Goal: Find contact information: Obtain details needed to contact an individual or organization

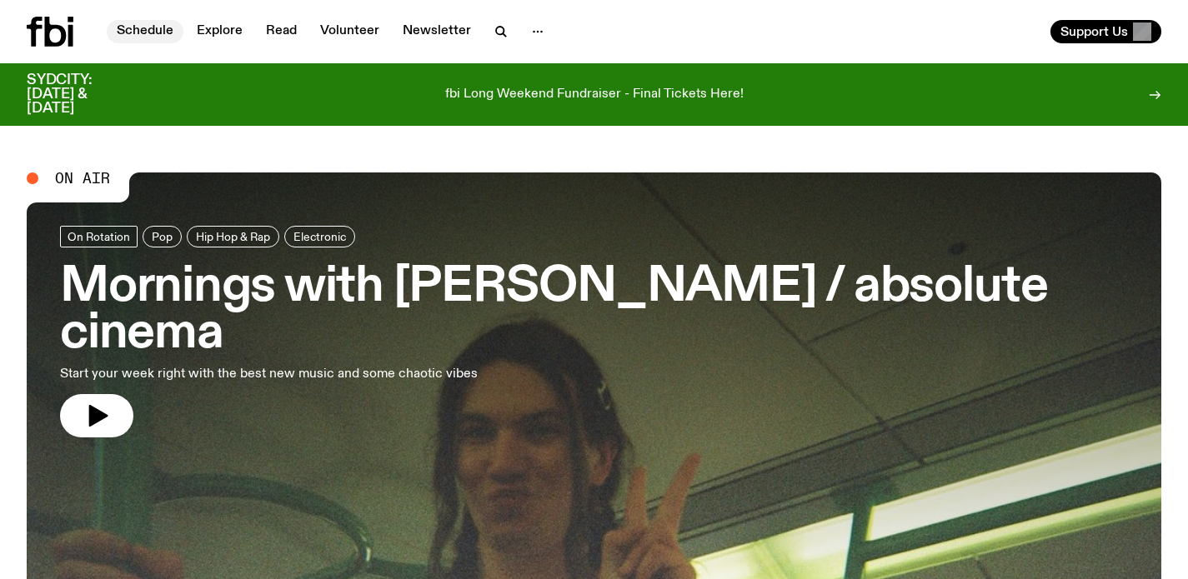
click at [122, 28] on link "Schedule" at bounding box center [145, 31] width 77 height 23
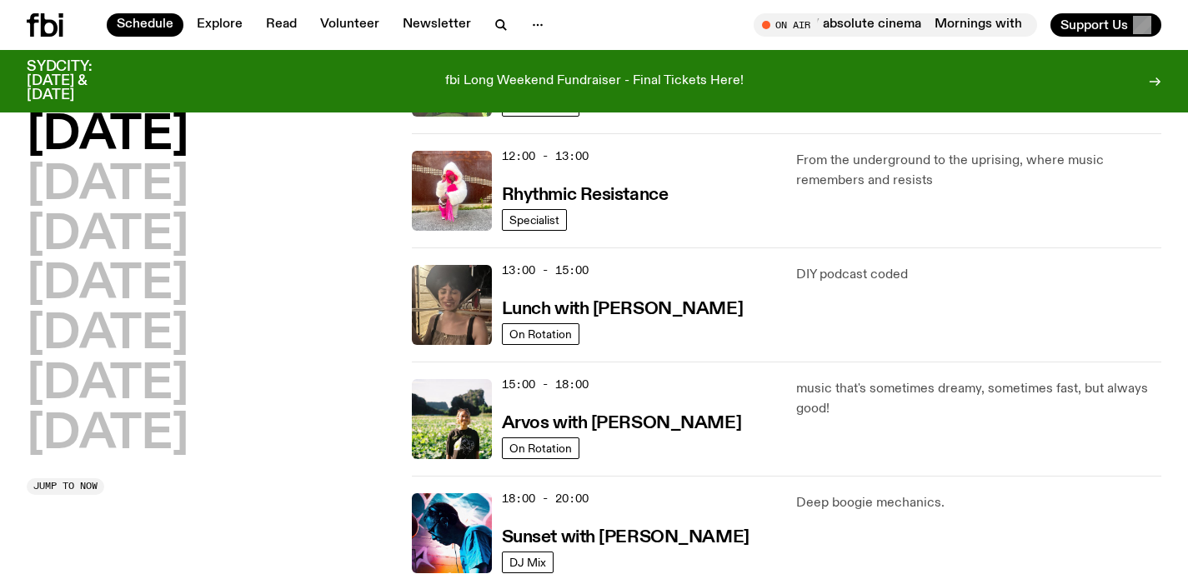
scroll to position [368, 0]
click at [156, 191] on h2 "[DATE]" at bounding box center [108, 186] width 162 height 47
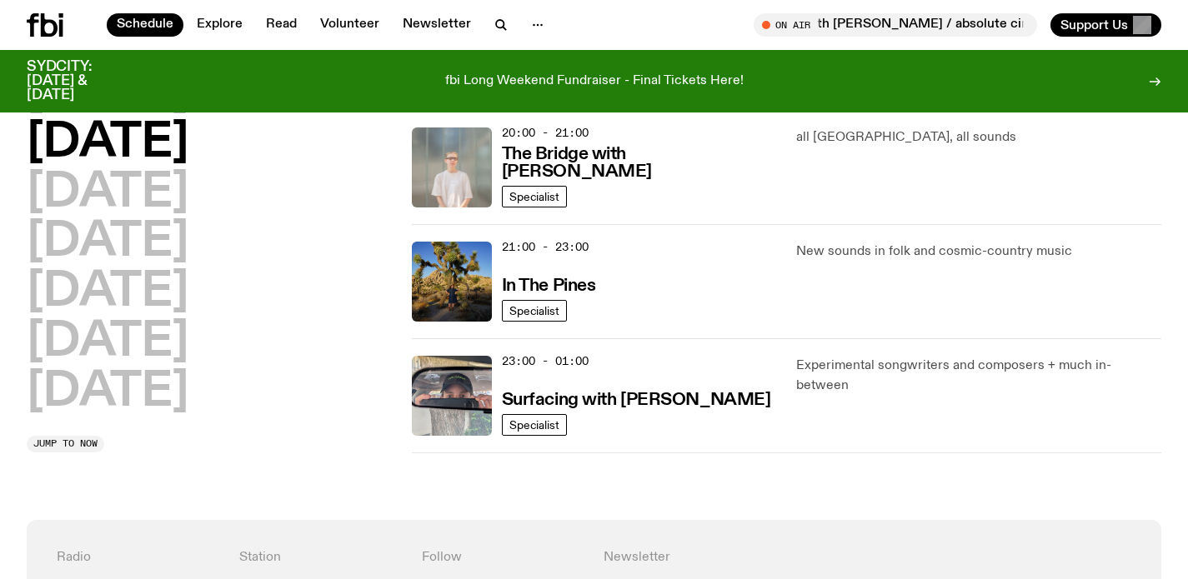
scroll to position [850, 0]
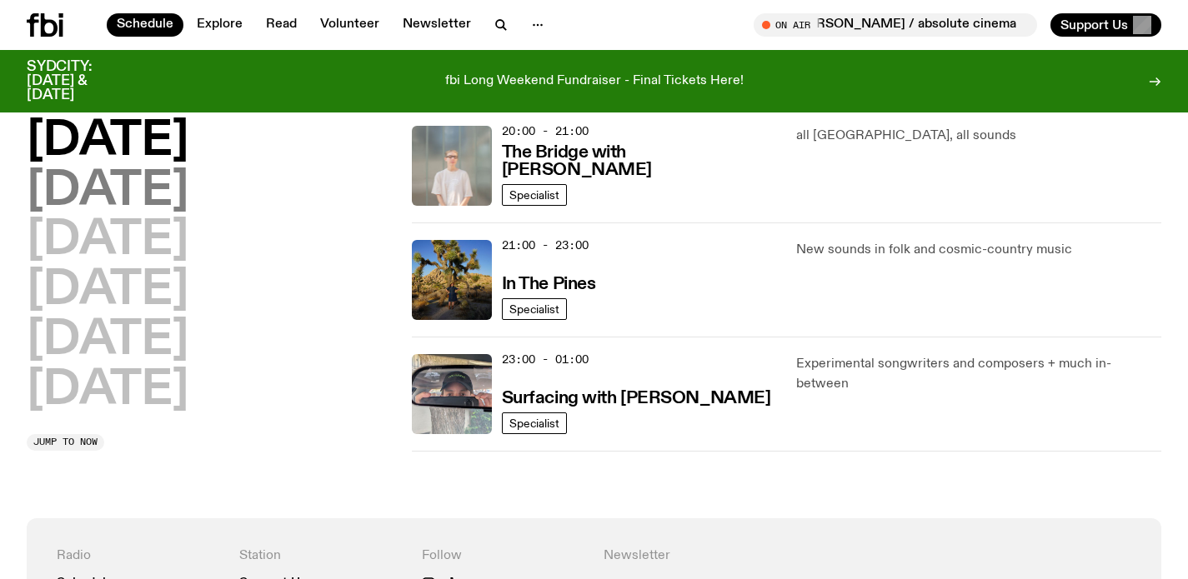
click at [140, 206] on h2 "[DATE]" at bounding box center [108, 191] width 162 height 47
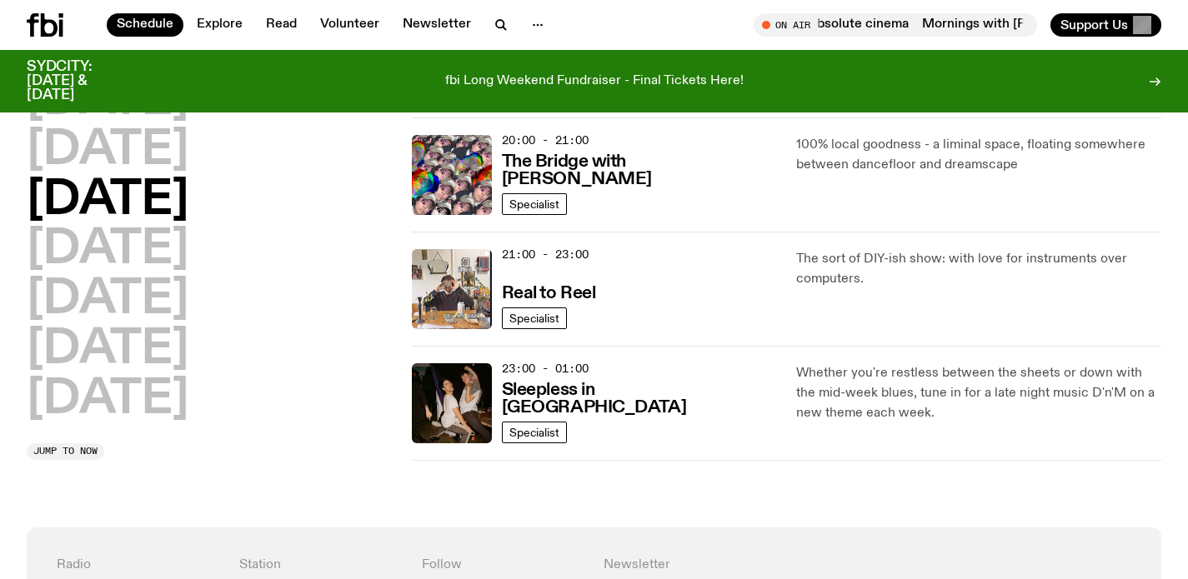
scroll to position [843, 0]
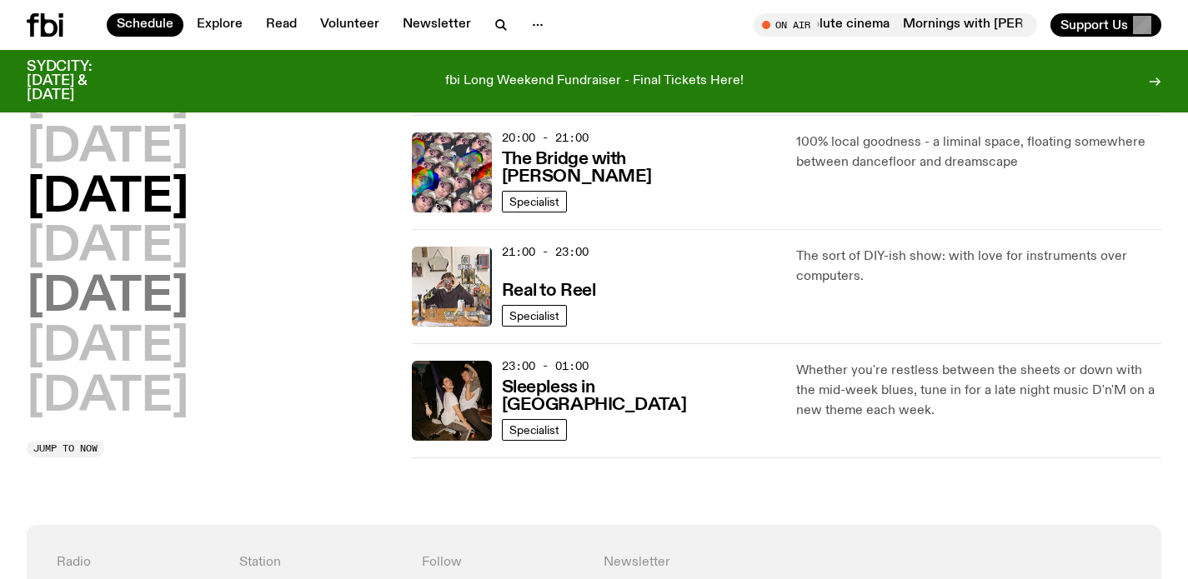
click at [109, 274] on h2 "[DATE]" at bounding box center [108, 297] width 162 height 47
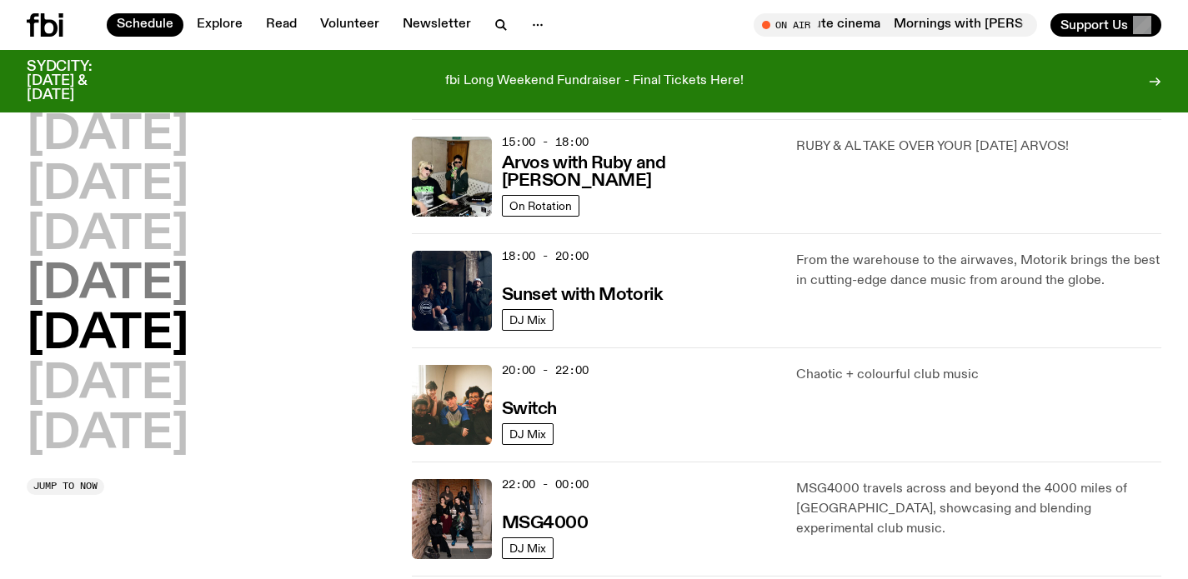
click at [107, 283] on h2 "[DATE]" at bounding box center [108, 285] width 162 height 47
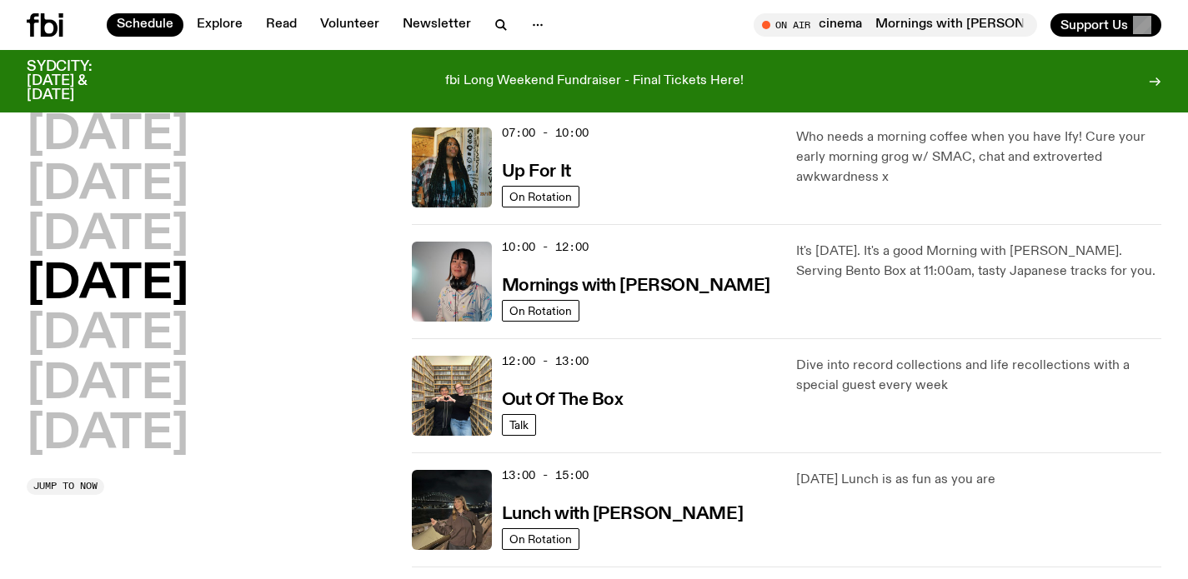
scroll to position [167, 0]
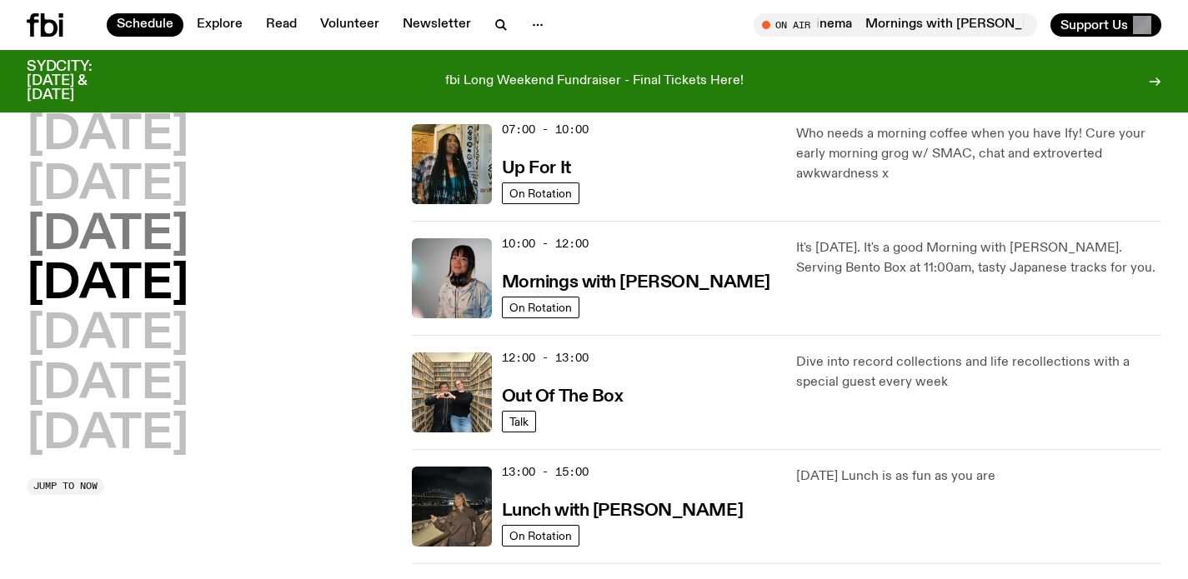
click at [148, 243] on h2 "[DATE]" at bounding box center [108, 236] width 162 height 47
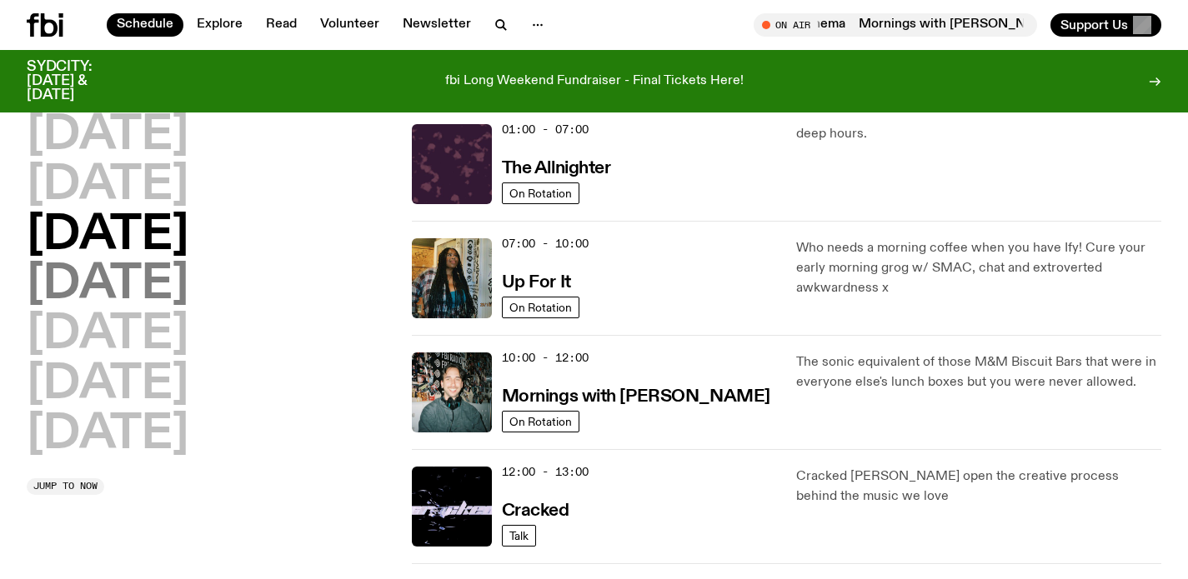
scroll to position [47, 0]
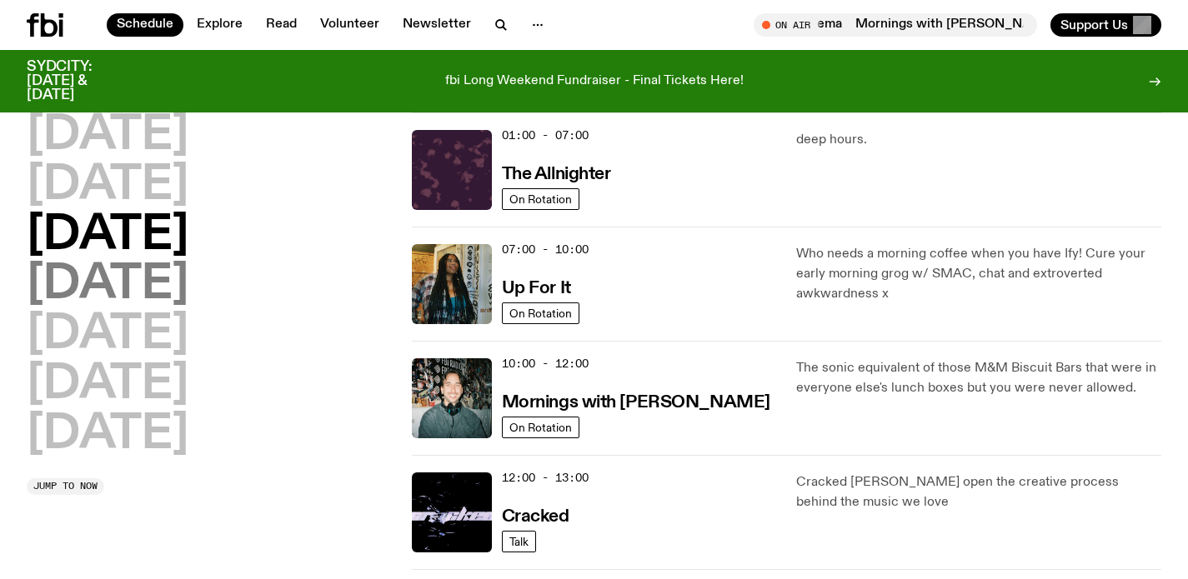
click at [125, 293] on h2 "[DATE]" at bounding box center [108, 285] width 162 height 47
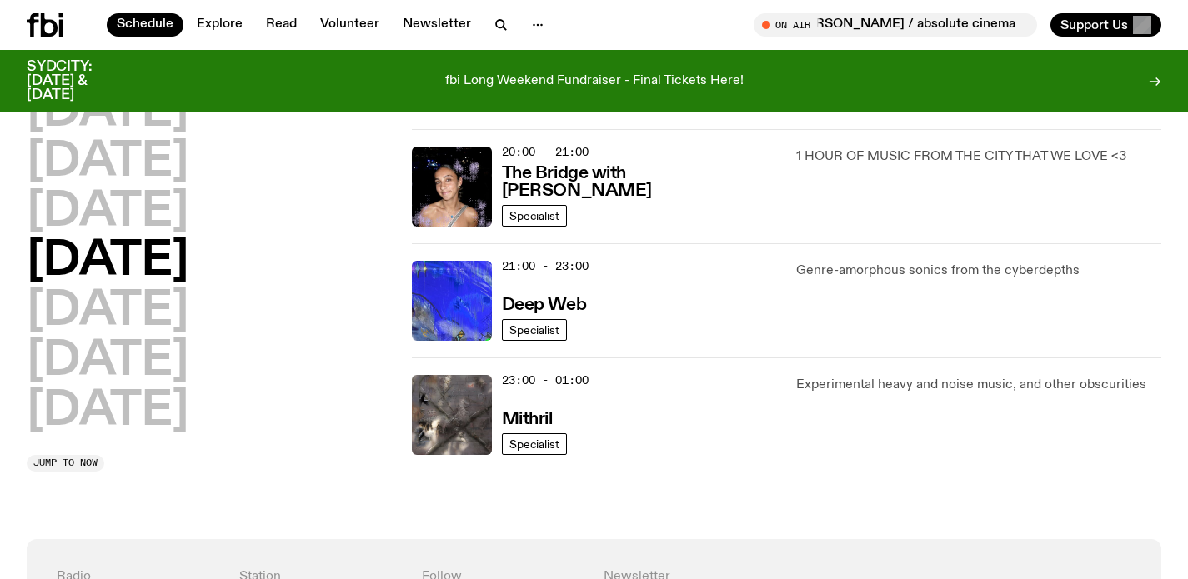
scroll to position [838, 0]
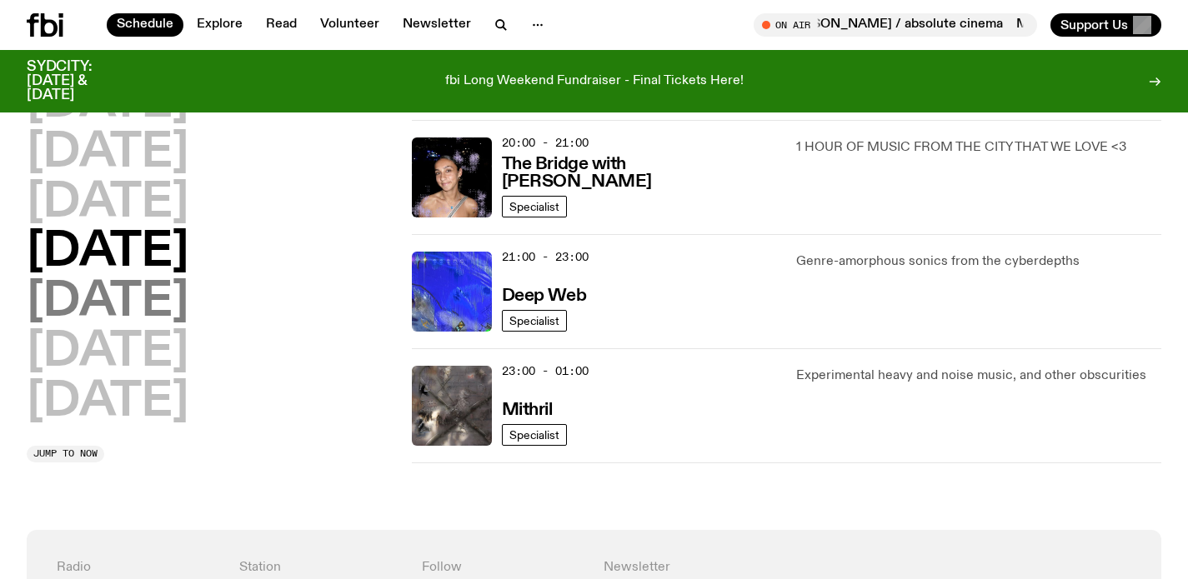
click at [158, 301] on h2 "[DATE]" at bounding box center [108, 302] width 162 height 47
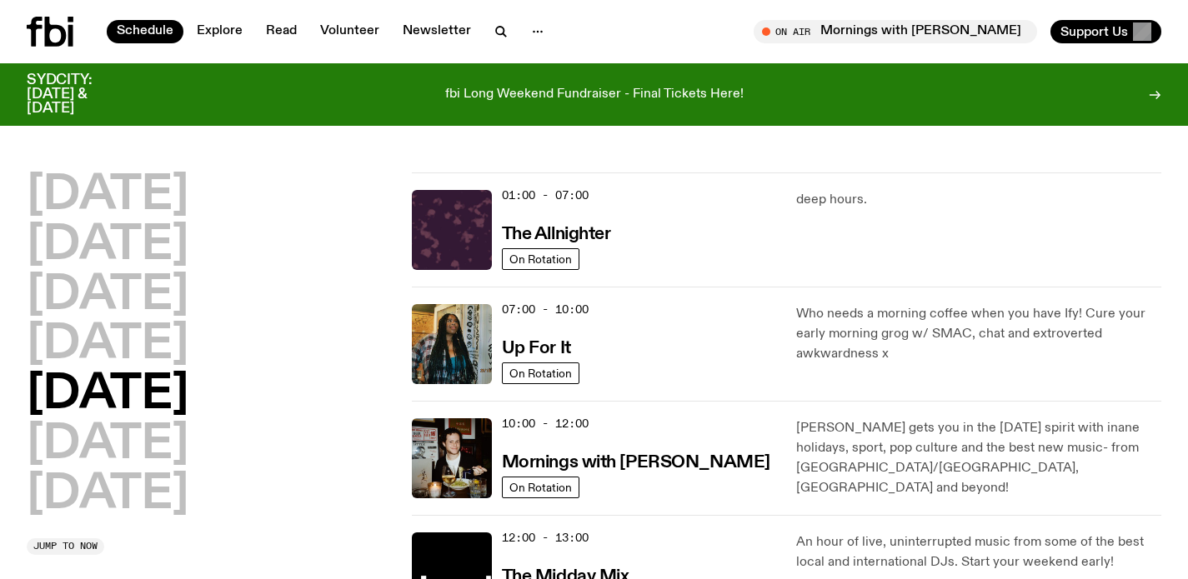
scroll to position [103, 0]
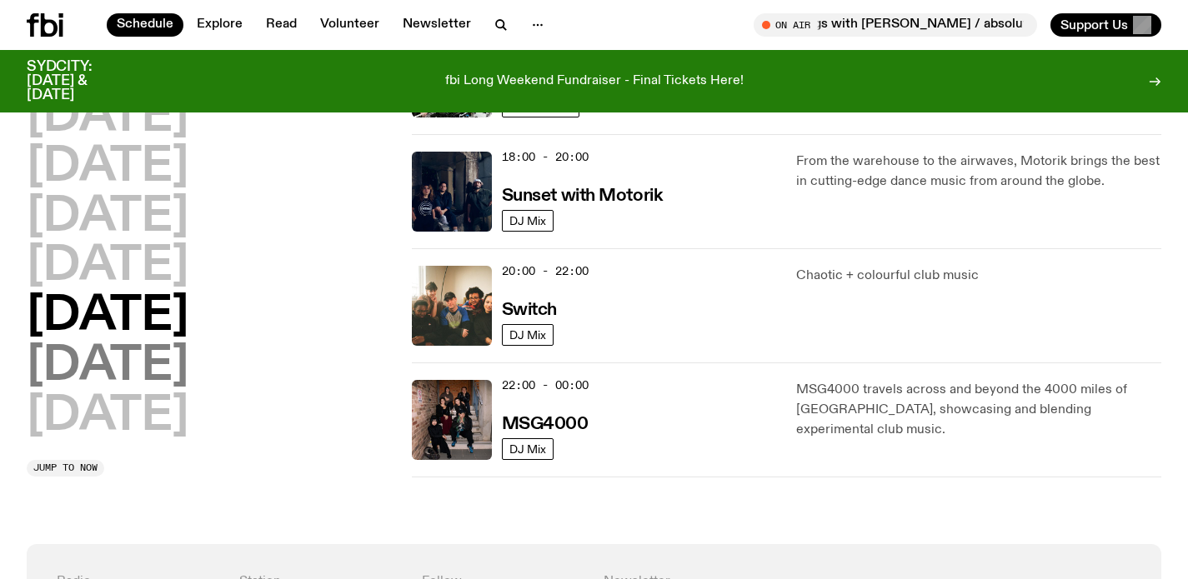
click at [134, 367] on h2 "[DATE]" at bounding box center [108, 366] width 162 height 47
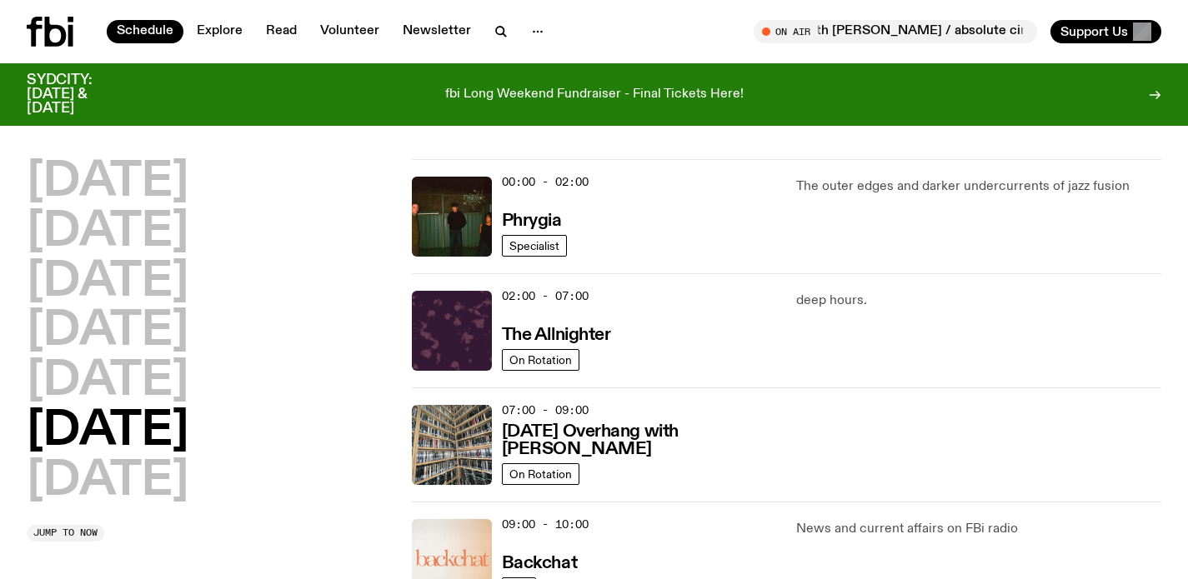
scroll to position [0, 0]
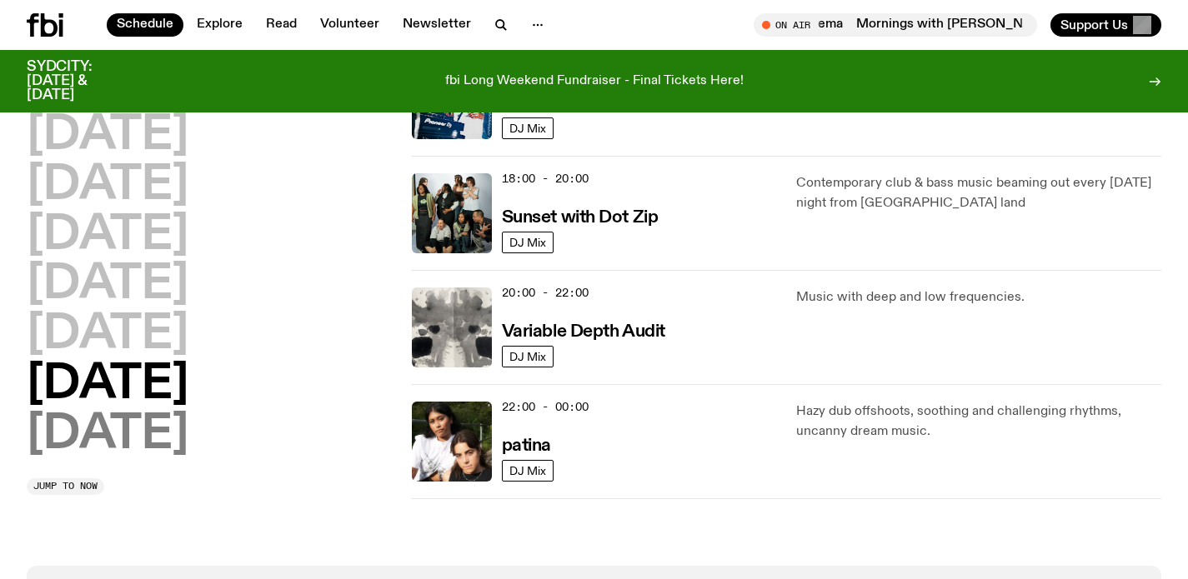
click at [106, 428] on h2 "[DATE]" at bounding box center [108, 435] width 162 height 47
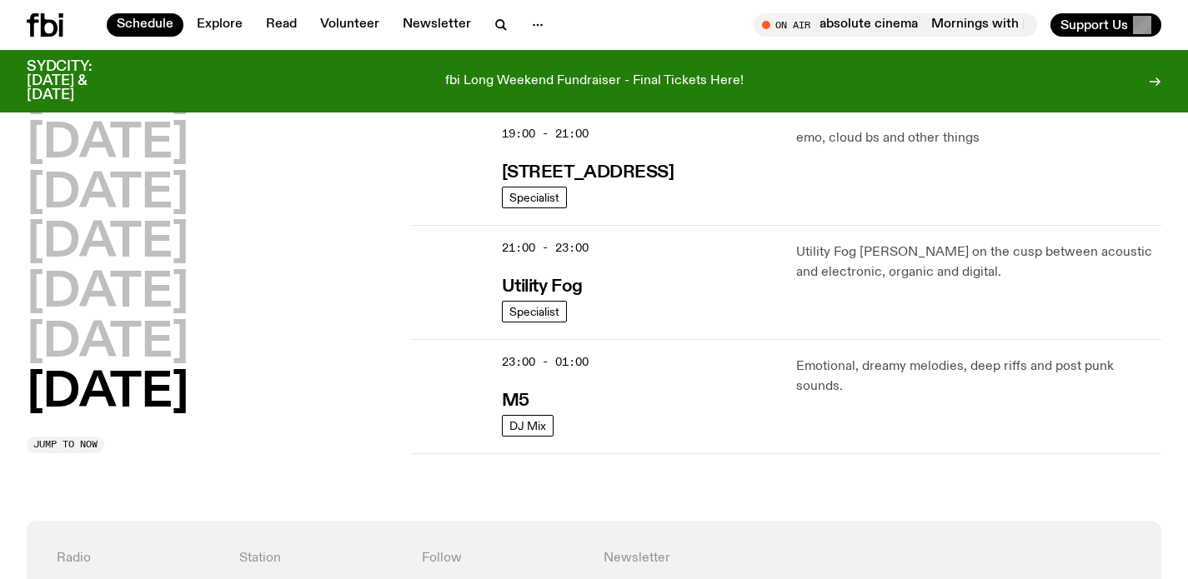
scroll to position [1191, 0]
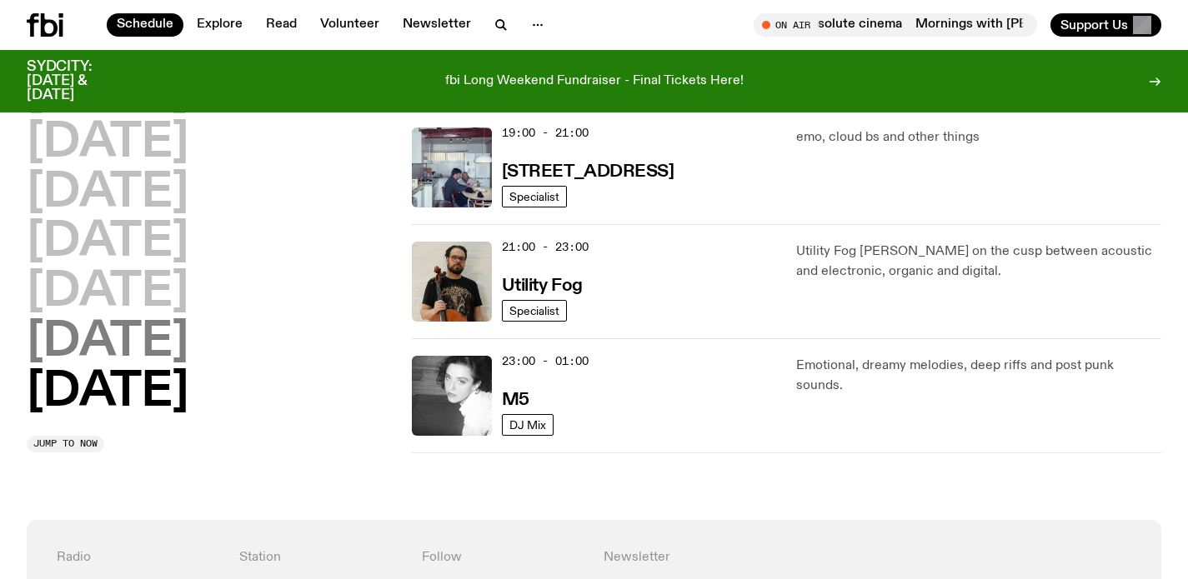
click at [113, 335] on h2 "[DATE]" at bounding box center [108, 342] width 162 height 47
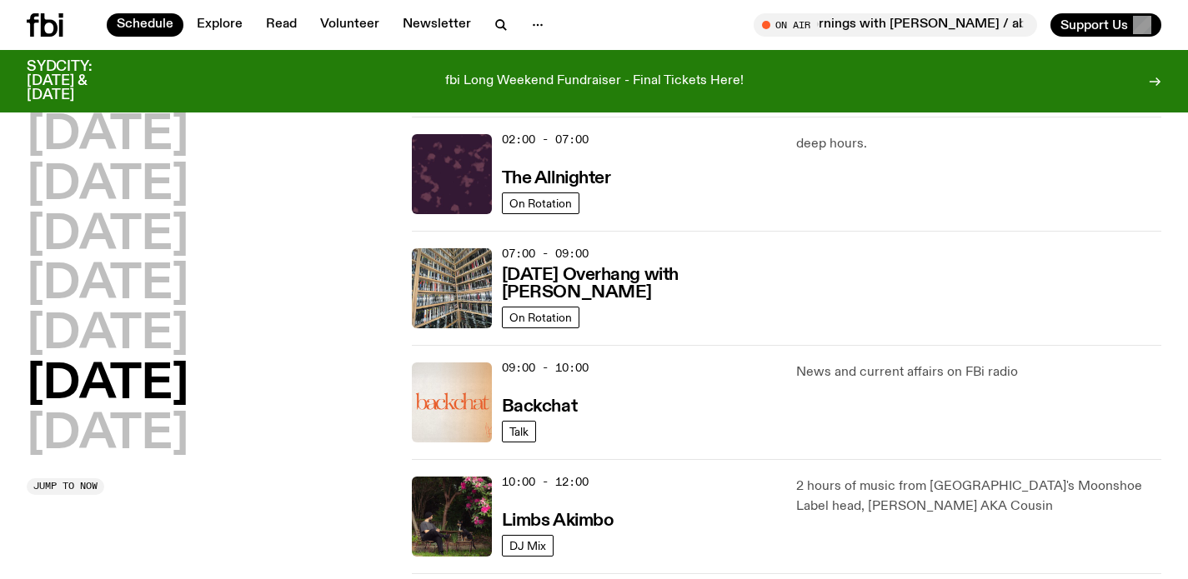
scroll to position [8, 0]
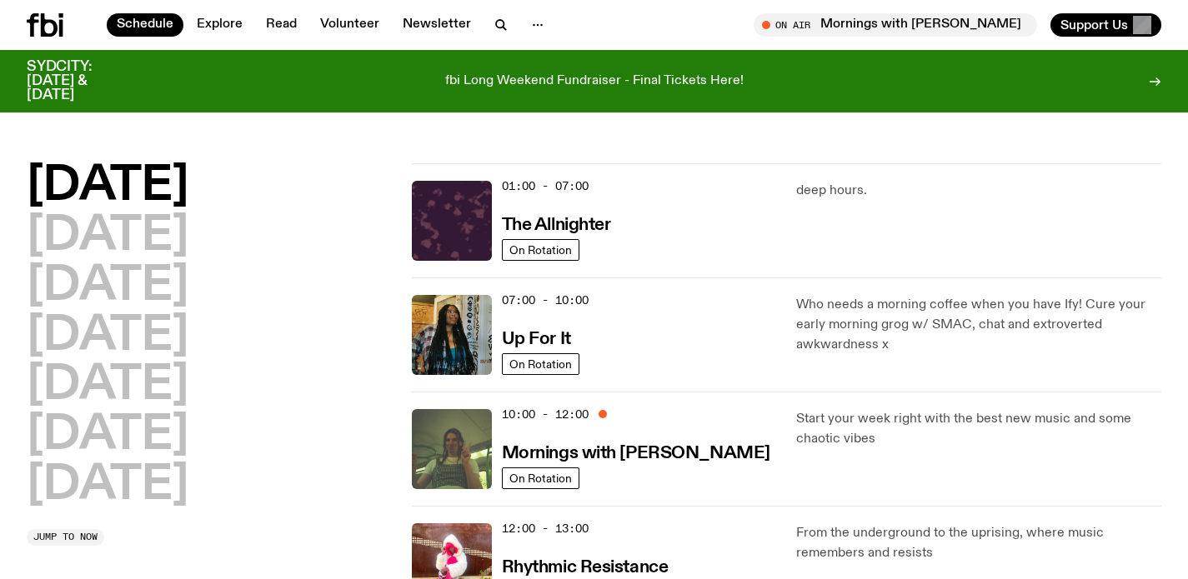
scroll to position [8, 0]
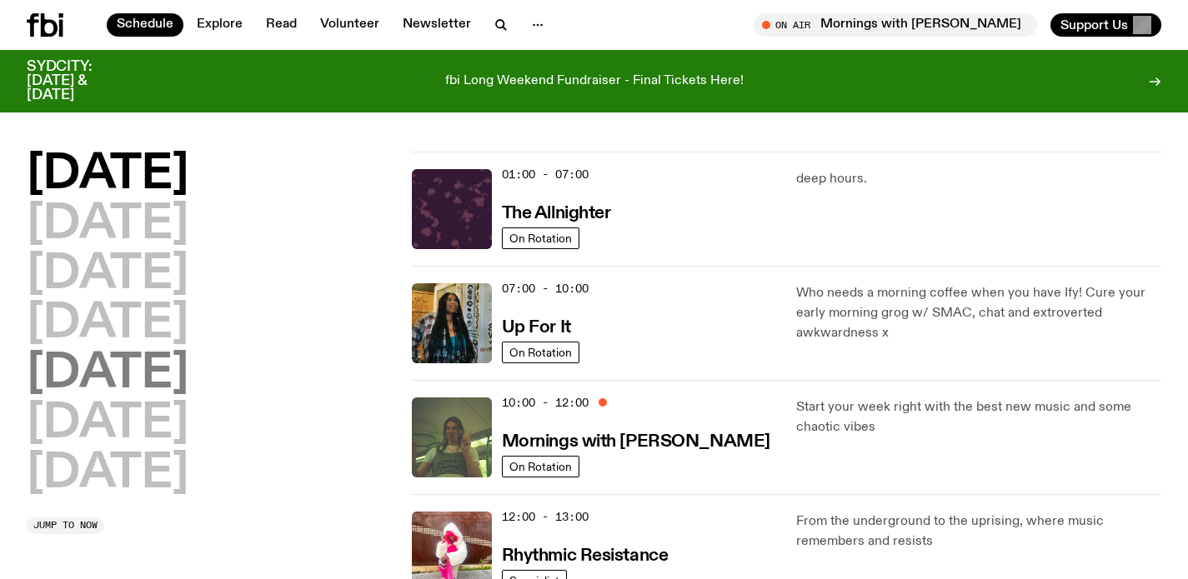
click at [155, 373] on h2 "[DATE]" at bounding box center [108, 374] width 162 height 47
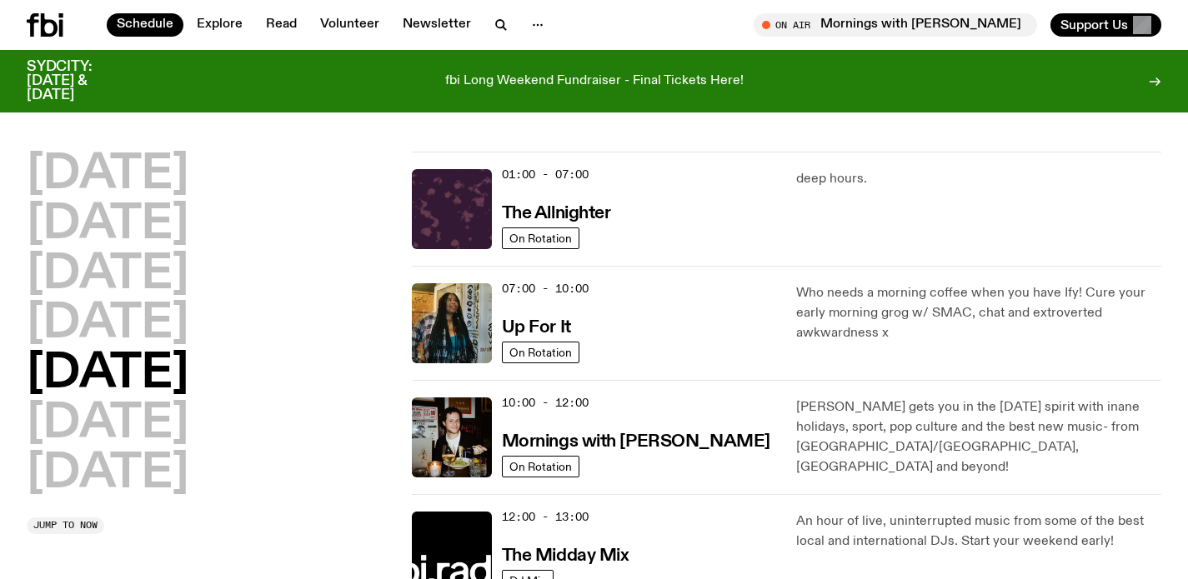
scroll to position [47, 0]
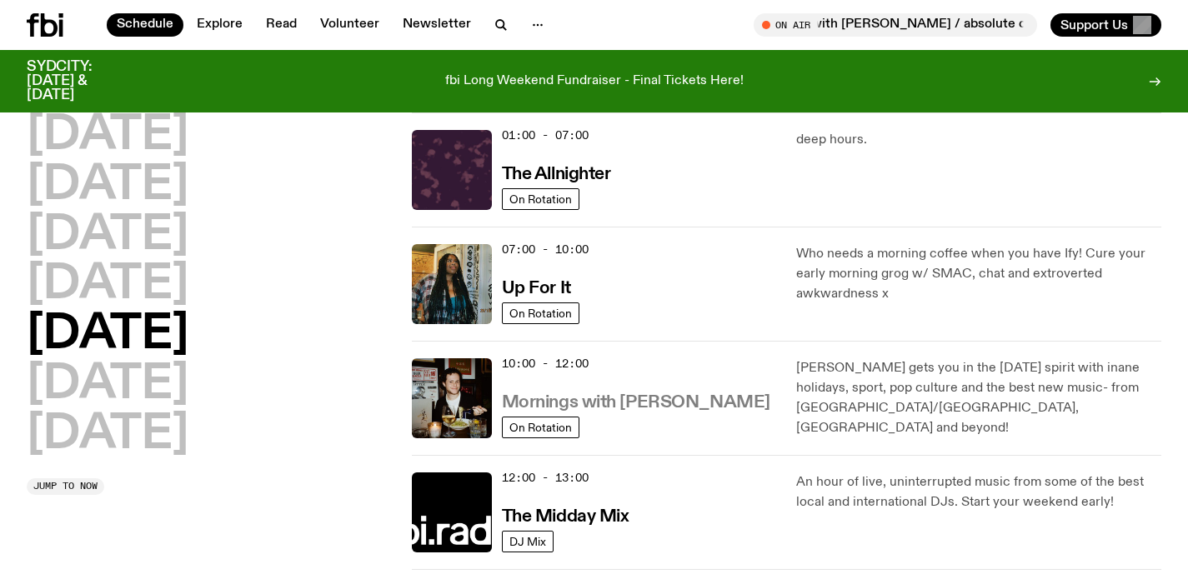
click at [536, 403] on h3 "Mornings with [PERSON_NAME]" at bounding box center [636, 403] width 268 height 18
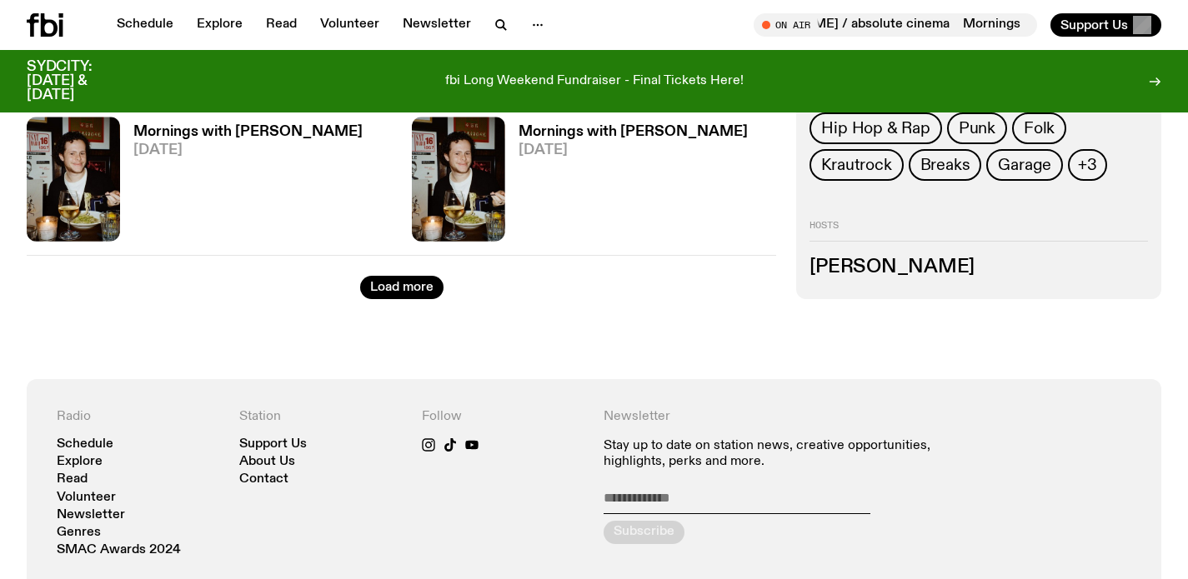
scroll to position [2984, 0]
click at [830, 258] on h3 "[PERSON_NAME]" at bounding box center [978, 267] width 338 height 18
click at [261, 473] on link "Contact" at bounding box center [263, 479] width 49 height 13
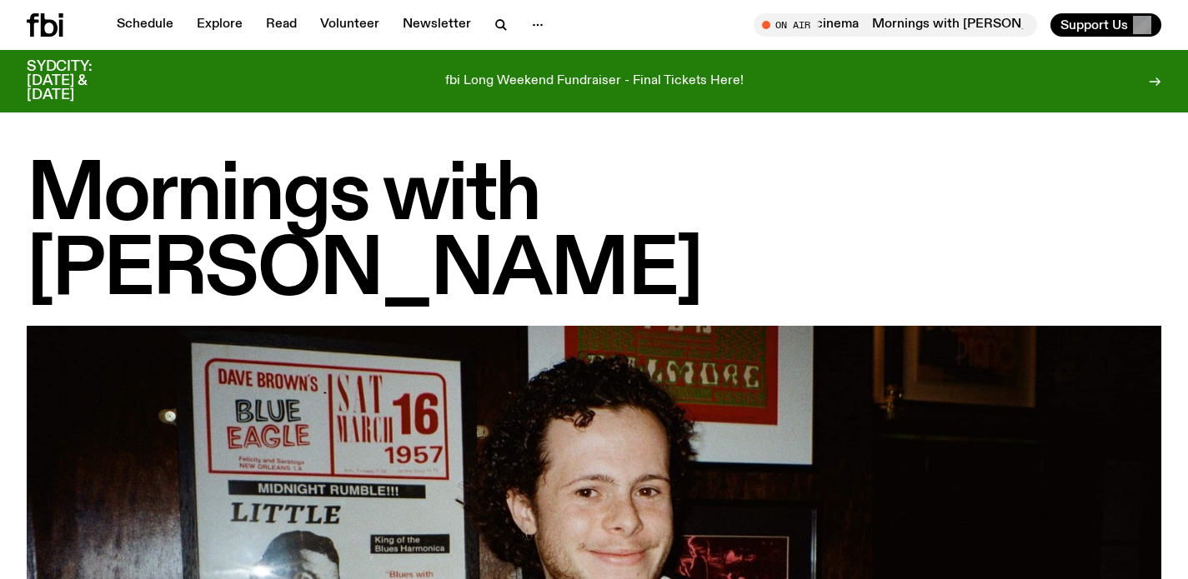
scroll to position [2984, 0]
